Goal: Find specific page/section: Find specific page/section

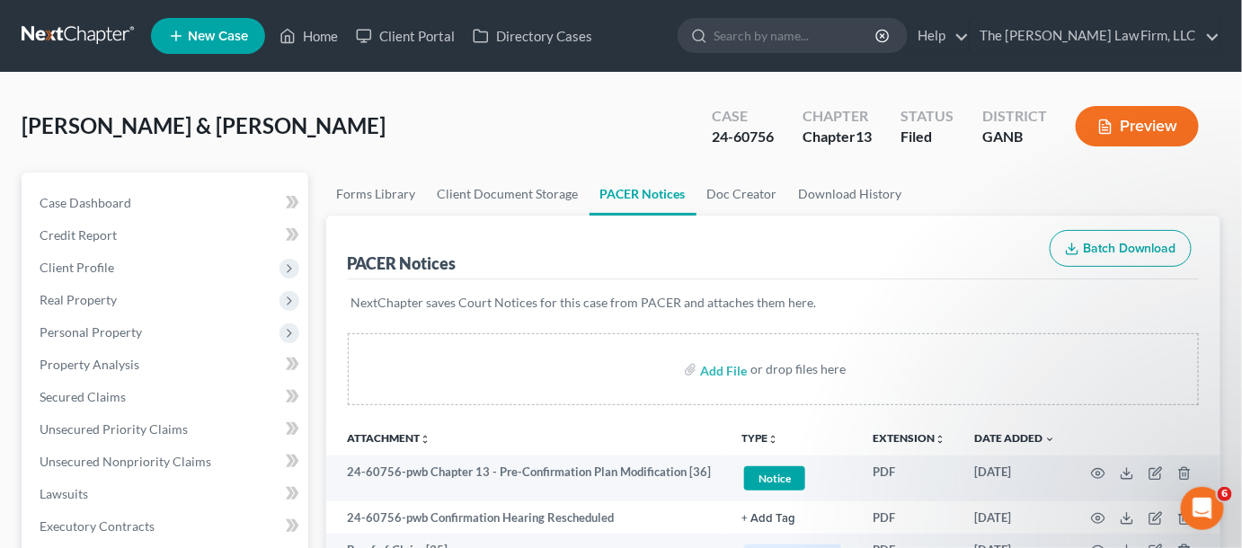
click at [713, 42] on div at bounding box center [695, 35] width 35 height 33
click at [775, 40] on input "search" at bounding box center [795, 35] width 164 height 33
type input "[PERSON_NAME]"
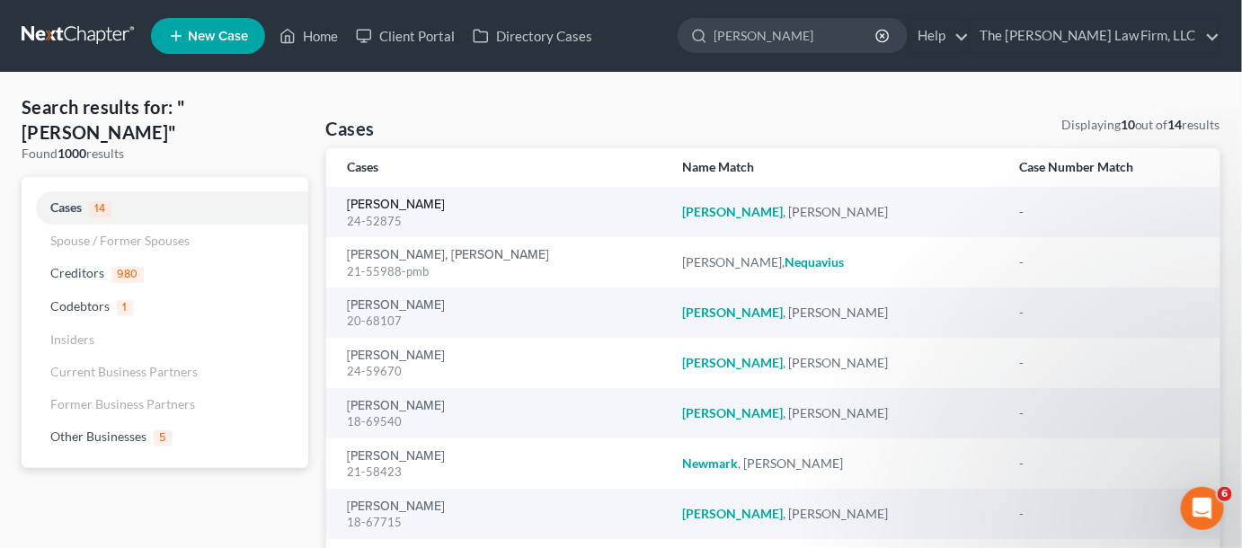
click at [394, 204] on link "[PERSON_NAME]" at bounding box center [397, 205] width 98 height 13
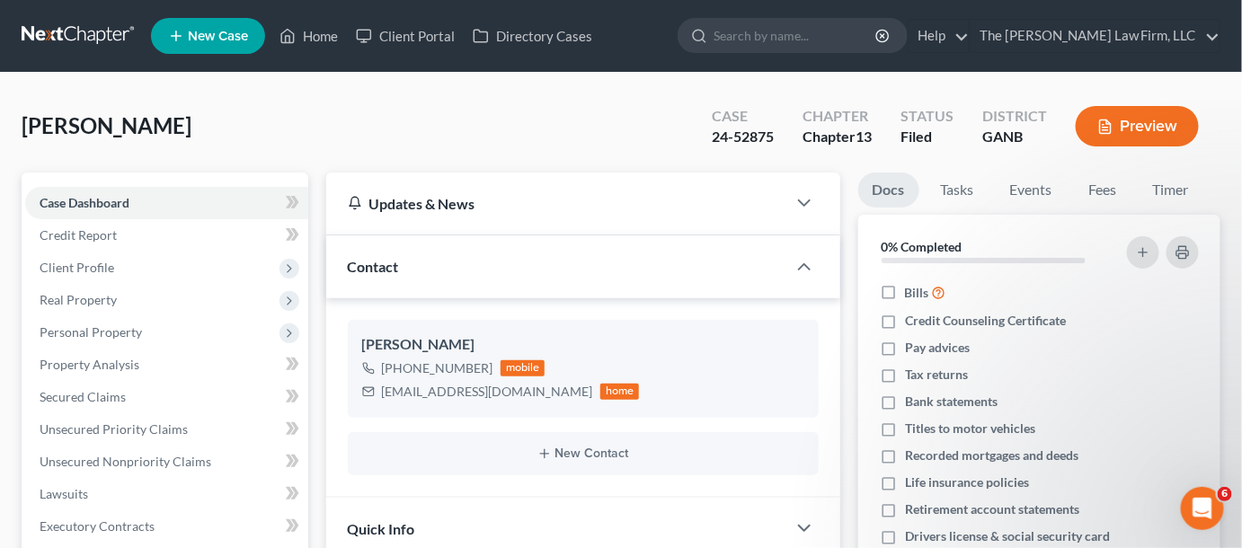
click at [98, 25] on link at bounding box center [79, 36] width 115 height 32
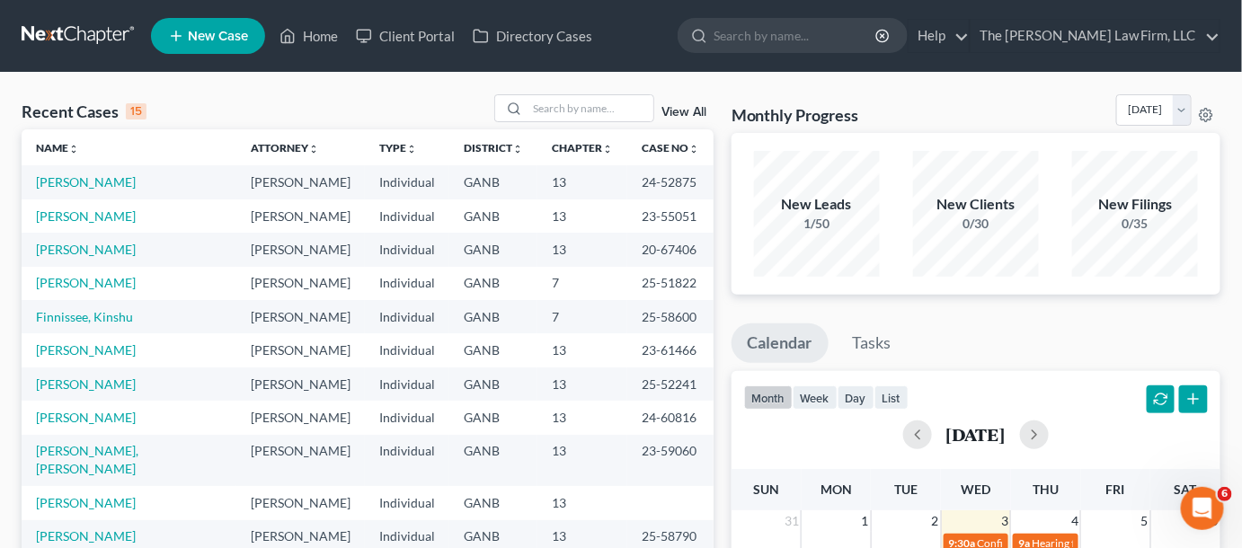
click at [689, 111] on link "View All" at bounding box center [683, 112] width 45 height 13
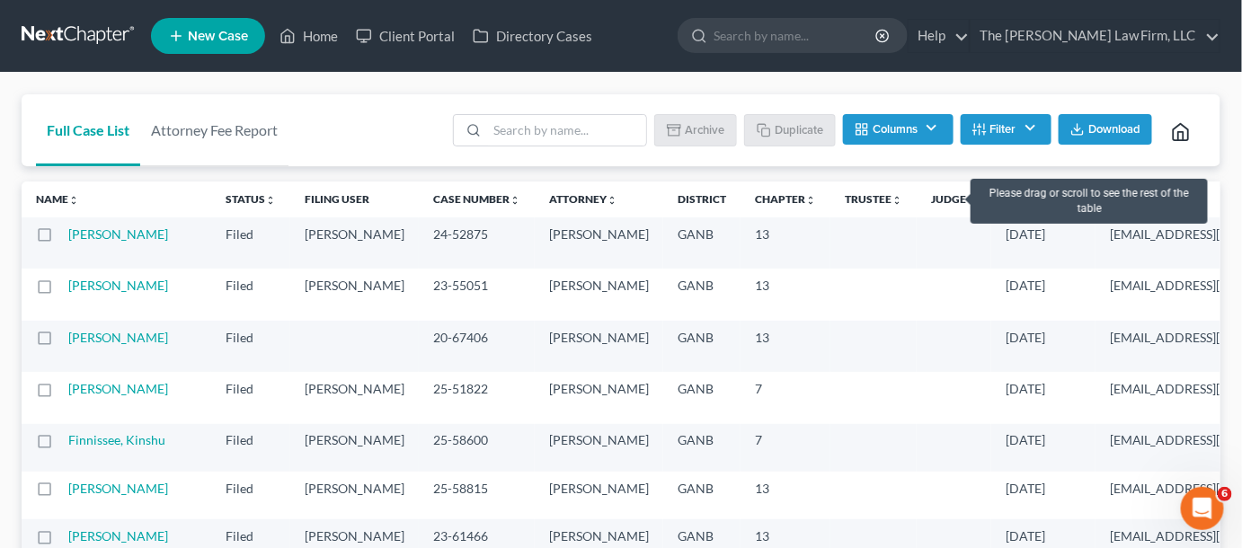
click at [1005, 194] on link "Filing Date unfold_more expand_more expand_less" at bounding box center [1042, 198] width 75 height 13
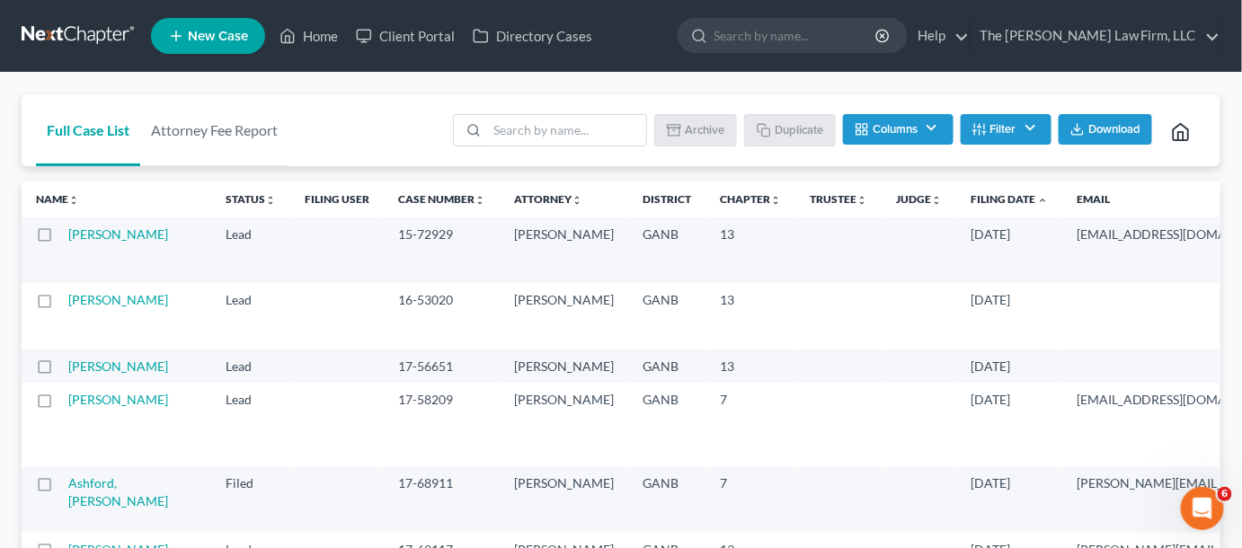
click at [1037, 199] on icon "expand_less" at bounding box center [1042, 200] width 11 height 11
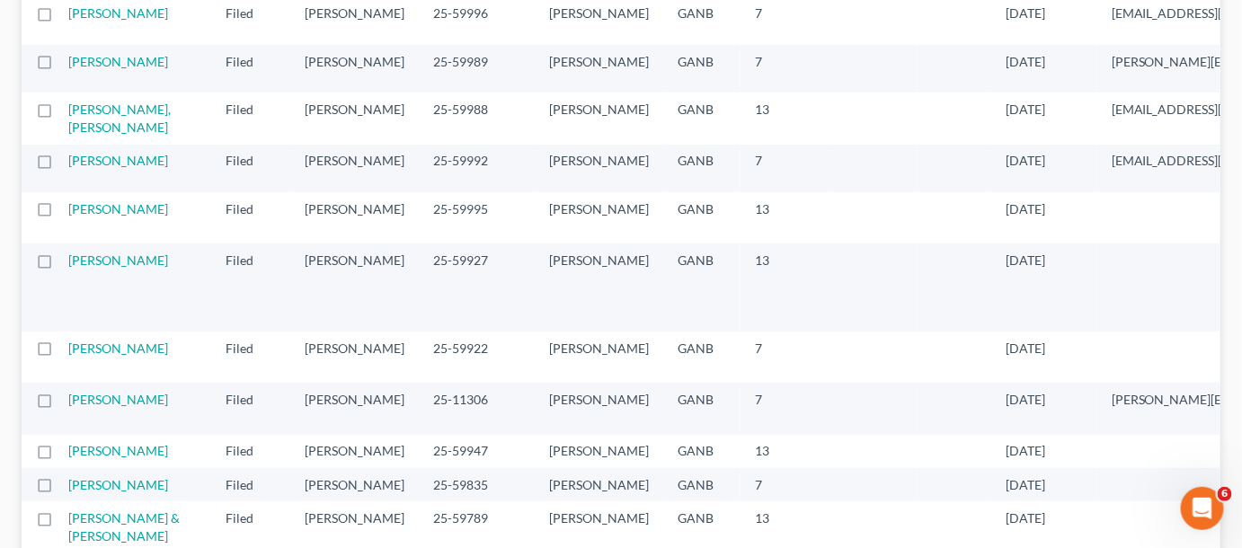
scroll to position [136, 0]
